Goal: Check status

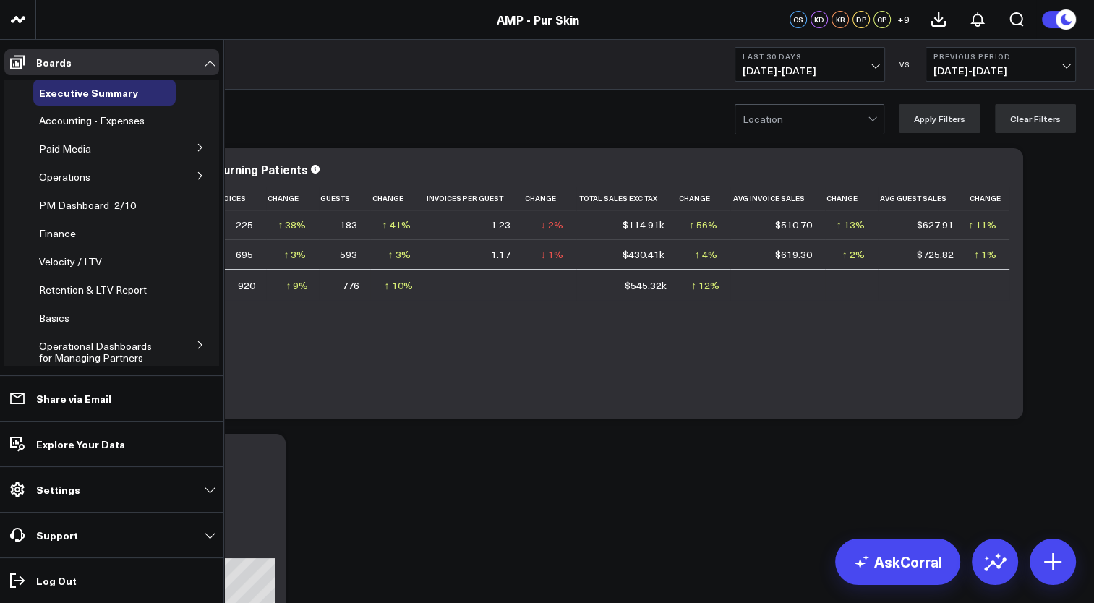
click at [196, 346] on icon at bounding box center [200, 345] width 9 height 9
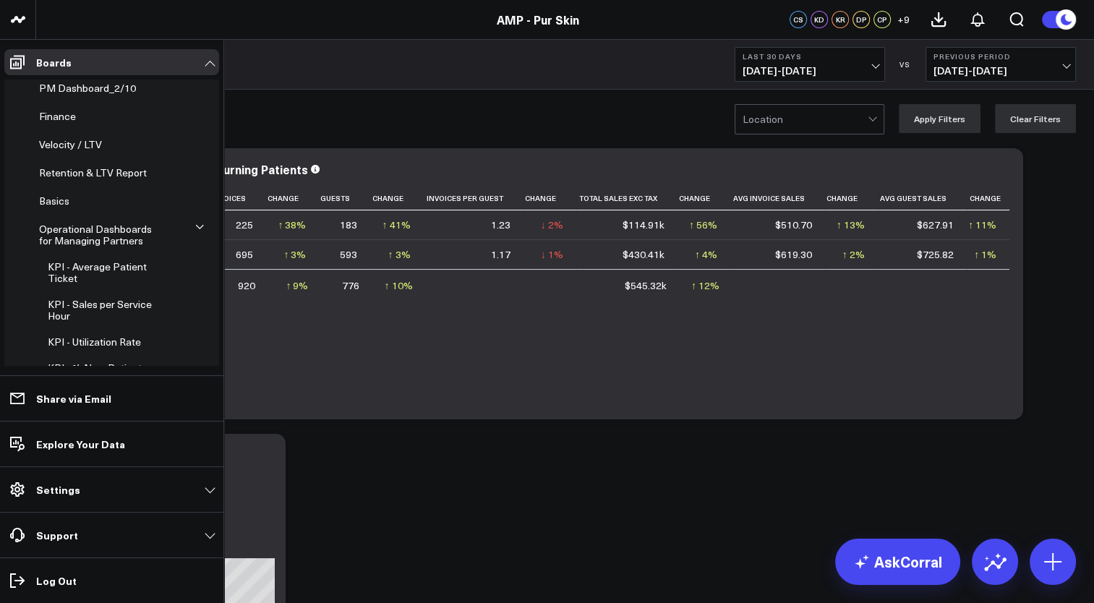
scroll to position [217, 0]
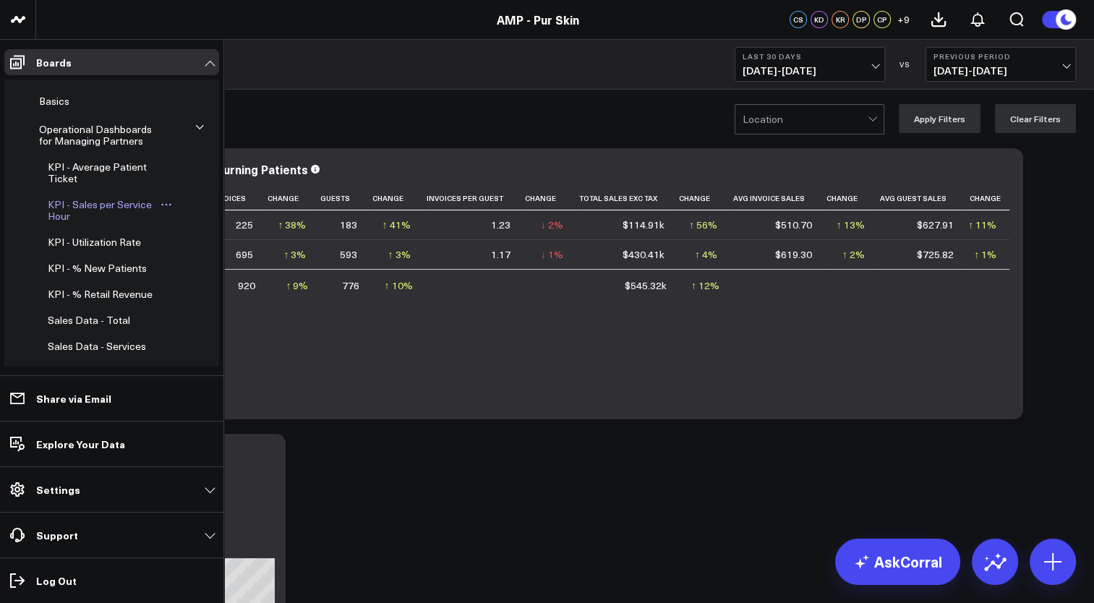
click at [119, 206] on span "KPI - Sales per Service Hour" at bounding box center [100, 209] width 104 height 25
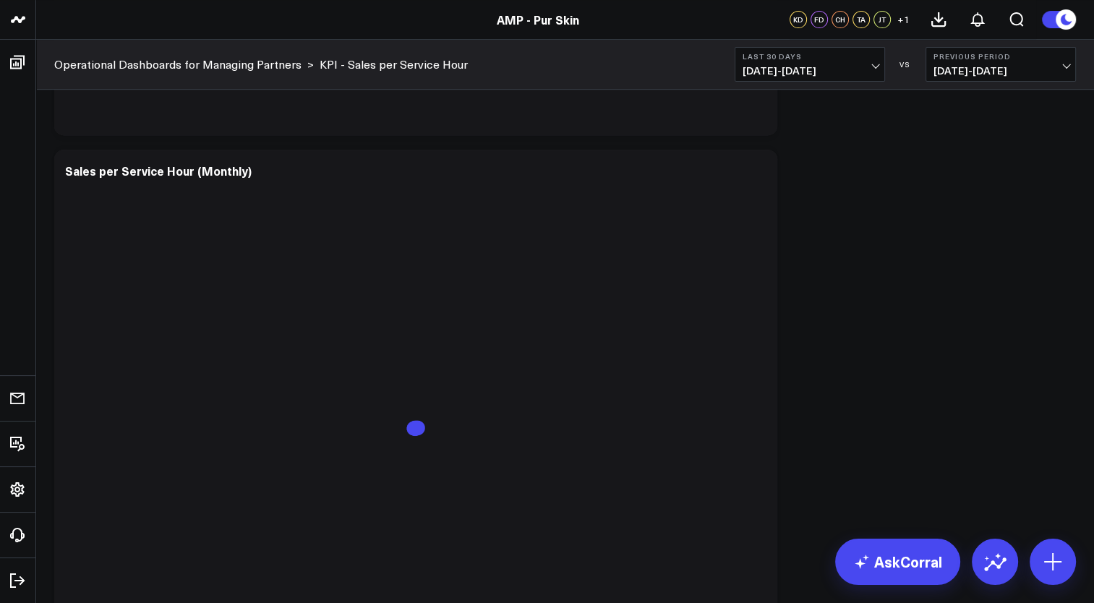
scroll to position [651, 0]
click at [848, 65] on span "[DATE] - [DATE]" at bounding box center [810, 71] width 134 height 12
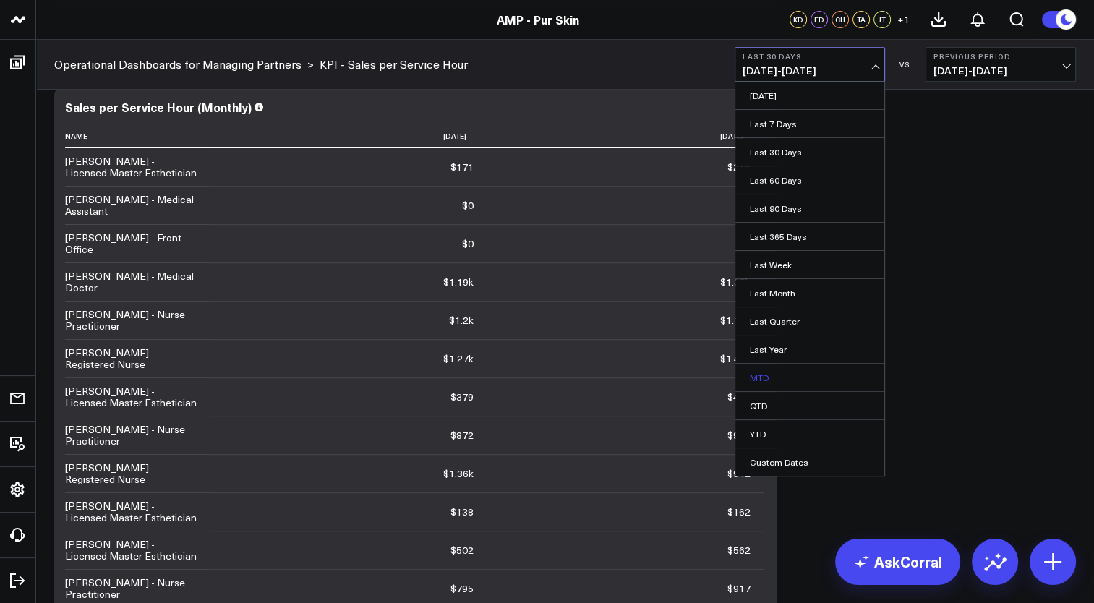
click at [753, 375] on link "MTD" at bounding box center [809, 377] width 149 height 27
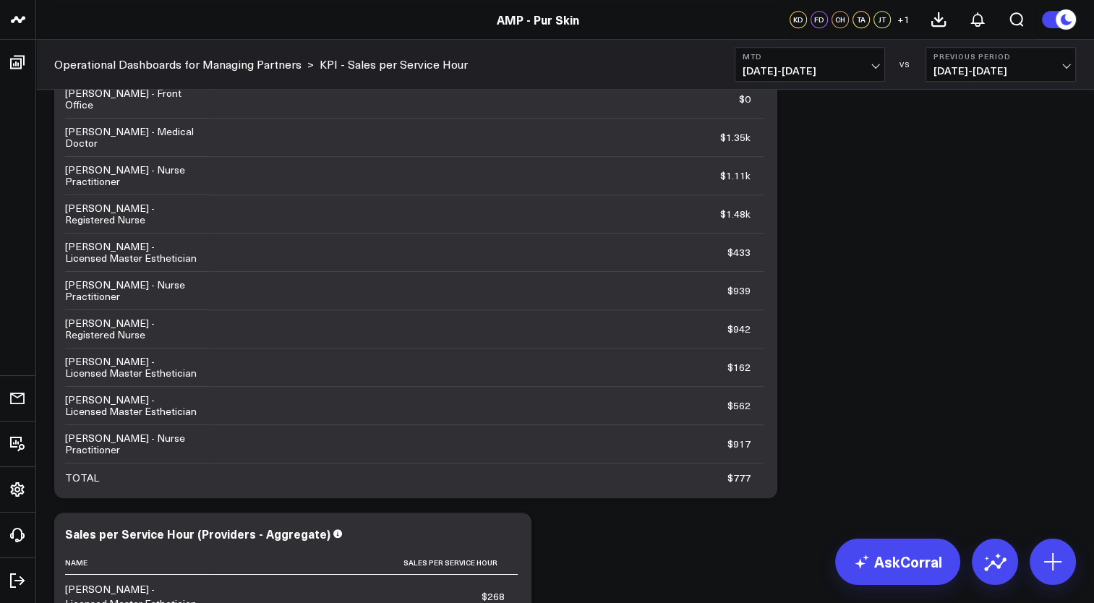
click at [44, 204] on div "Modify via AI Copy link to widget Ask support Remove Create linked copy Executi…" at bounding box center [565, 257] width 1058 height 1811
click at [702, 541] on div "Modify via AI Copy link to widget Ask support Remove Create linked copy Executi…" at bounding box center [565, 220] width 1036 height 1714
